Goal: Transaction & Acquisition: Purchase product/service

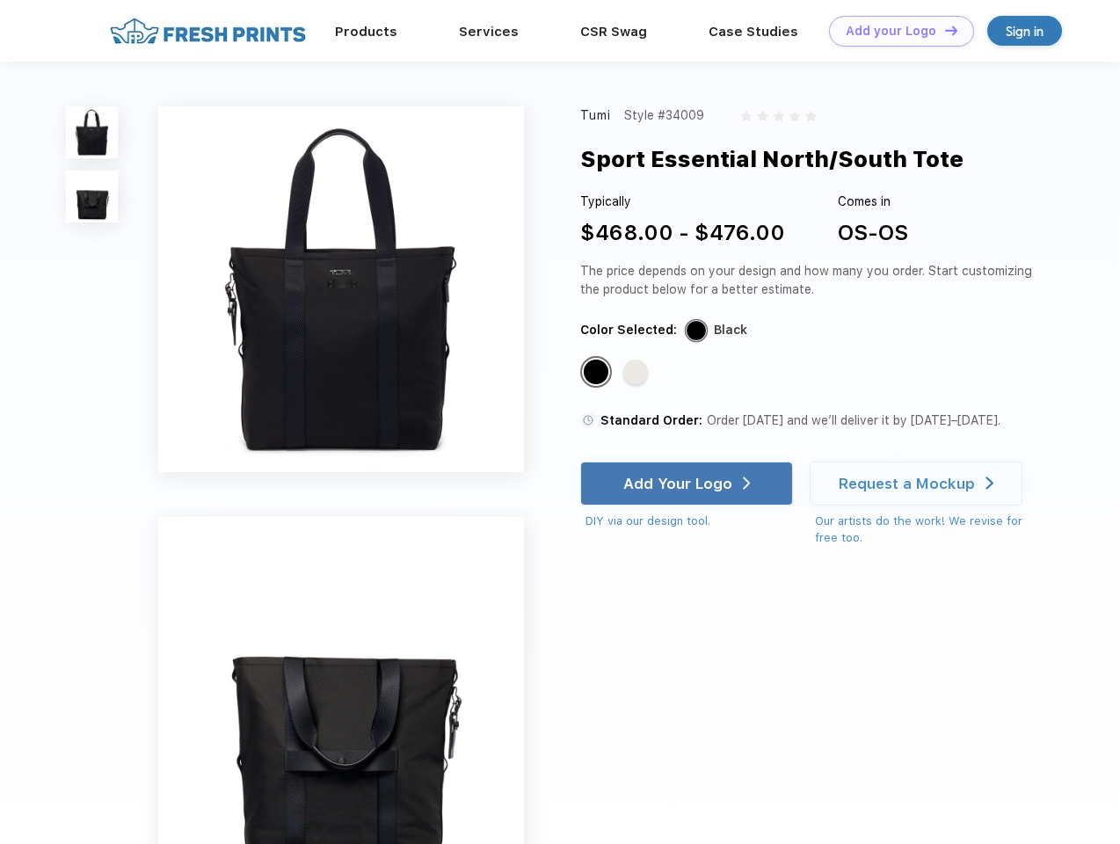
click at [895, 31] on link "Add your Logo Design Tool" at bounding box center [901, 31] width 145 height 31
click at [0, 0] on div "Design Tool" at bounding box center [0, 0] width 0 height 0
click at [944, 30] on link "Add your Logo Design Tool" at bounding box center [901, 31] width 145 height 31
click at [92, 132] on img at bounding box center [92, 132] width 52 height 52
click at [92, 197] on img at bounding box center [92, 197] width 52 height 52
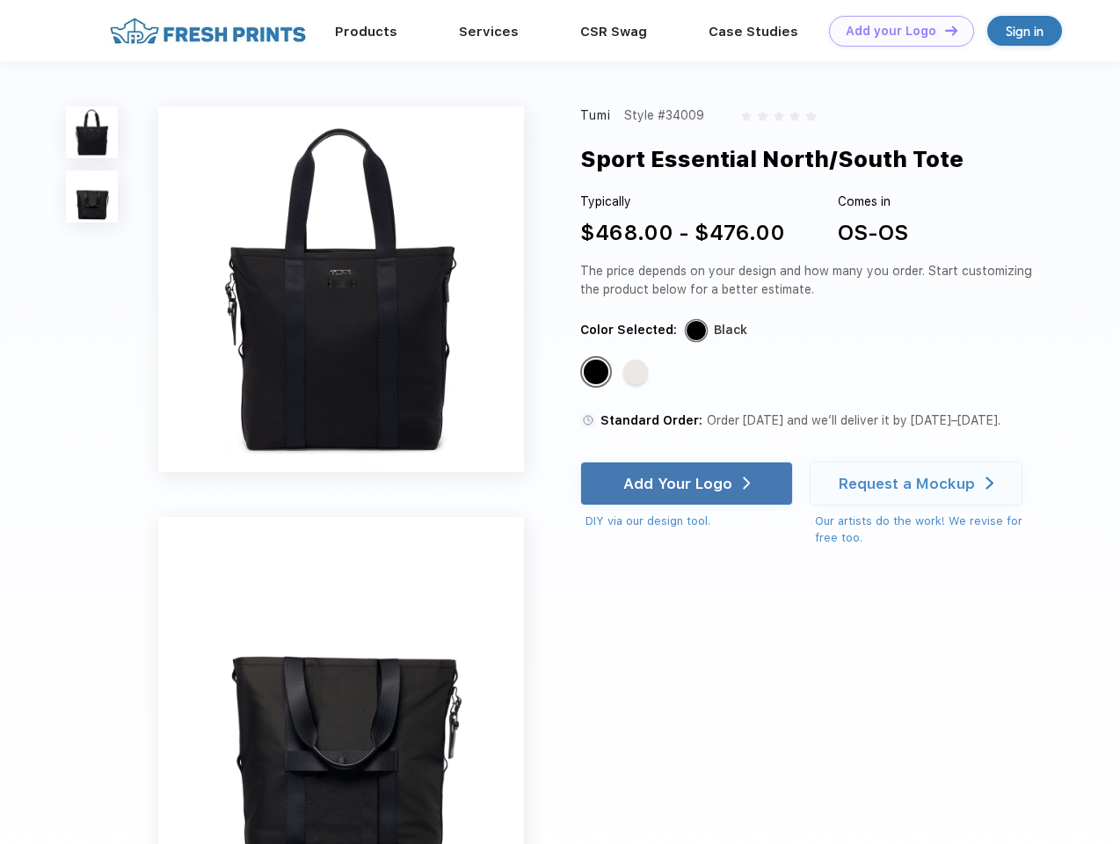
click at [598, 373] on div "Standard Color" at bounding box center [596, 372] width 25 height 25
click at [638, 373] on div "Standard Color" at bounding box center [636, 372] width 25 height 25
click at [689, 484] on div "Add Your Logo" at bounding box center [678, 484] width 109 height 18
click at [919, 484] on div "Request a Mockup" at bounding box center [907, 484] width 136 height 18
